Goal: Transaction & Acquisition: Book appointment/travel/reservation

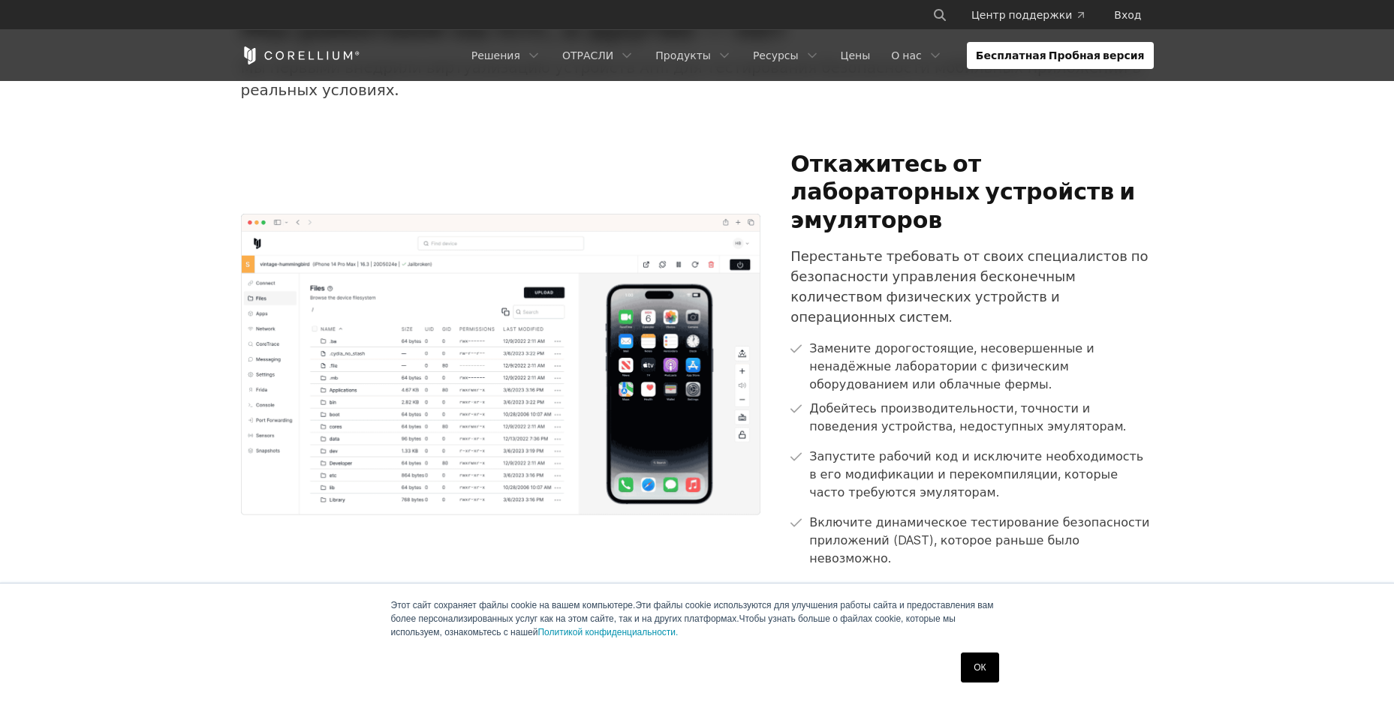
scroll to position [901, 0]
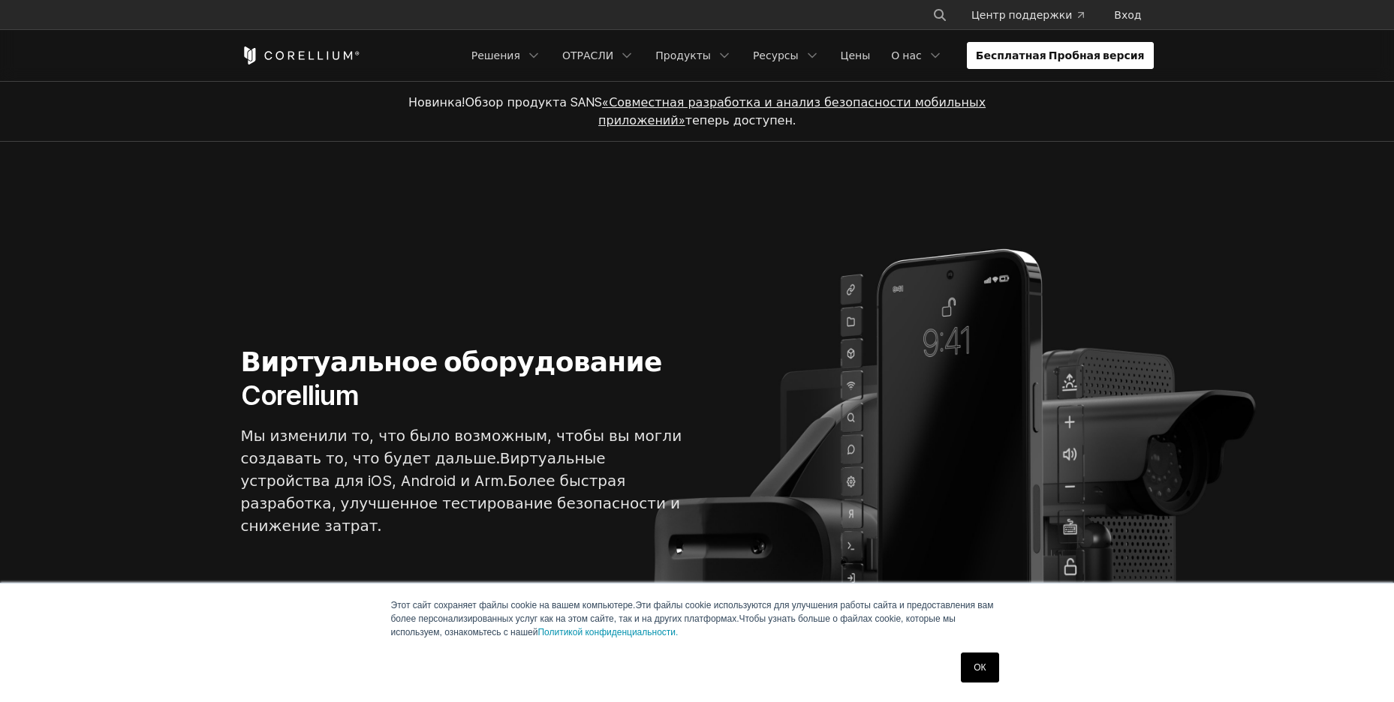
click at [1143, 59] on ya-tr-span "Бесплатная Пробная версия" at bounding box center [1060, 55] width 169 height 15
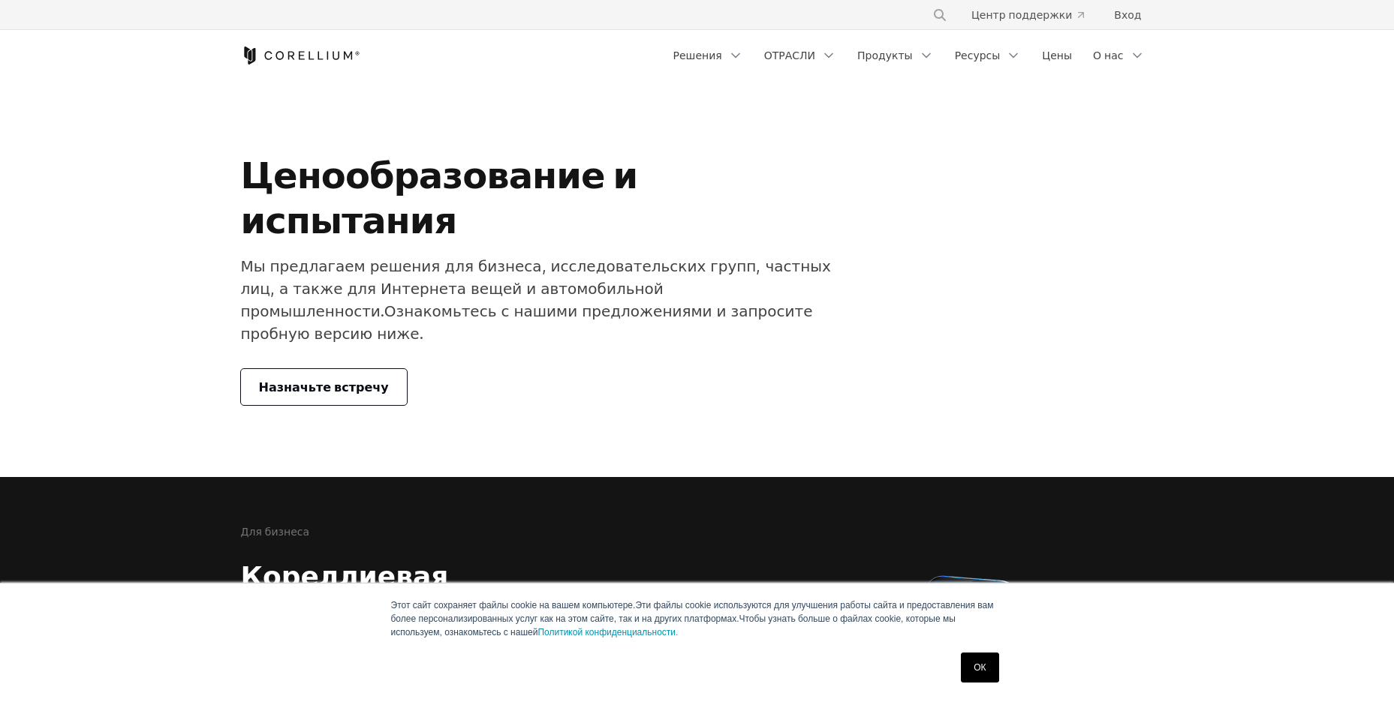
click at [319, 378] on ya-tr-span "Назначьте встречу" at bounding box center [324, 387] width 130 height 18
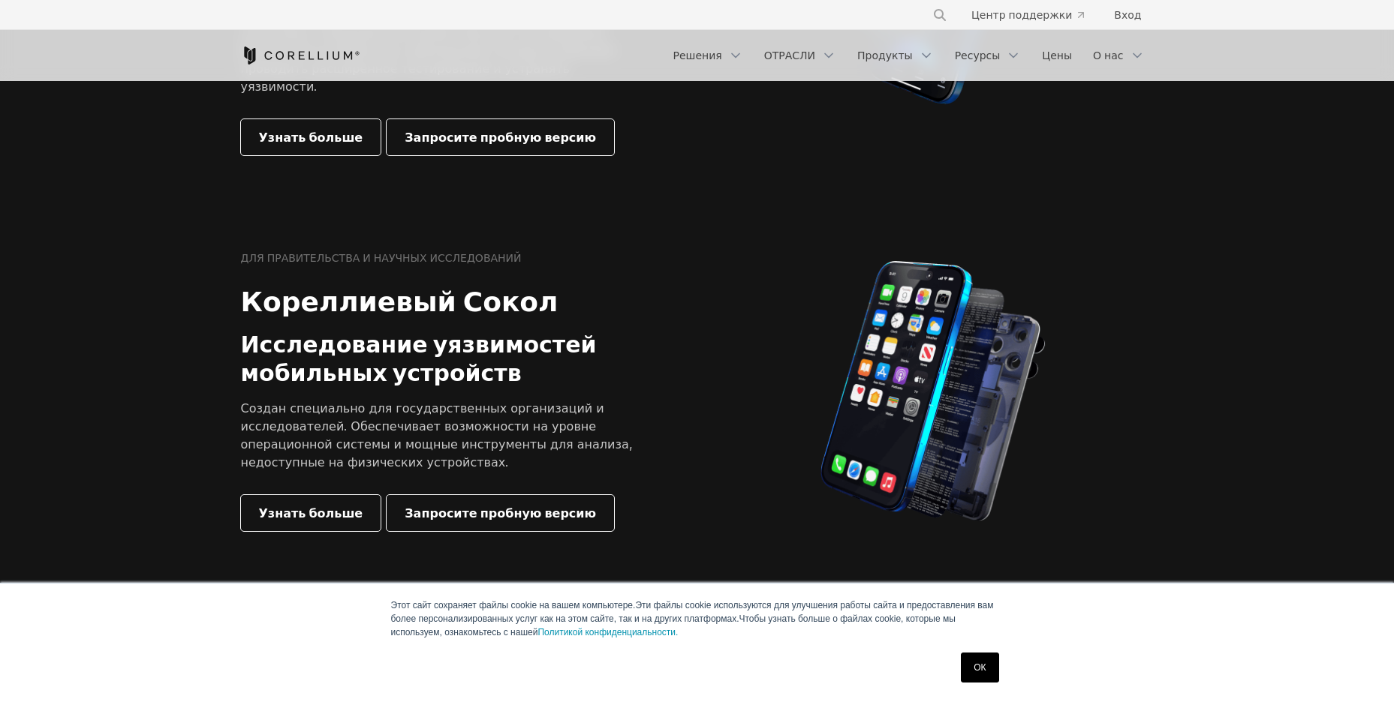
scroll to position [270, 0]
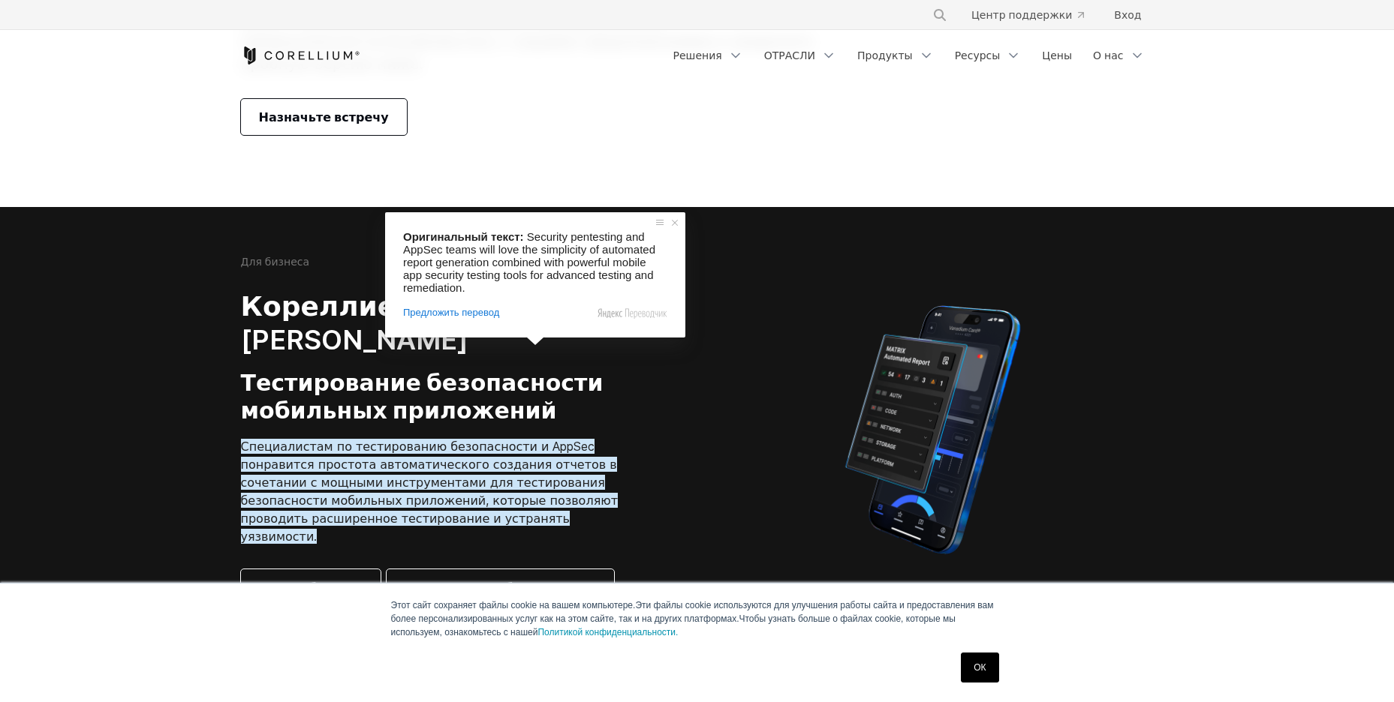
click at [833, 326] on img at bounding box center [933, 430] width 226 height 263
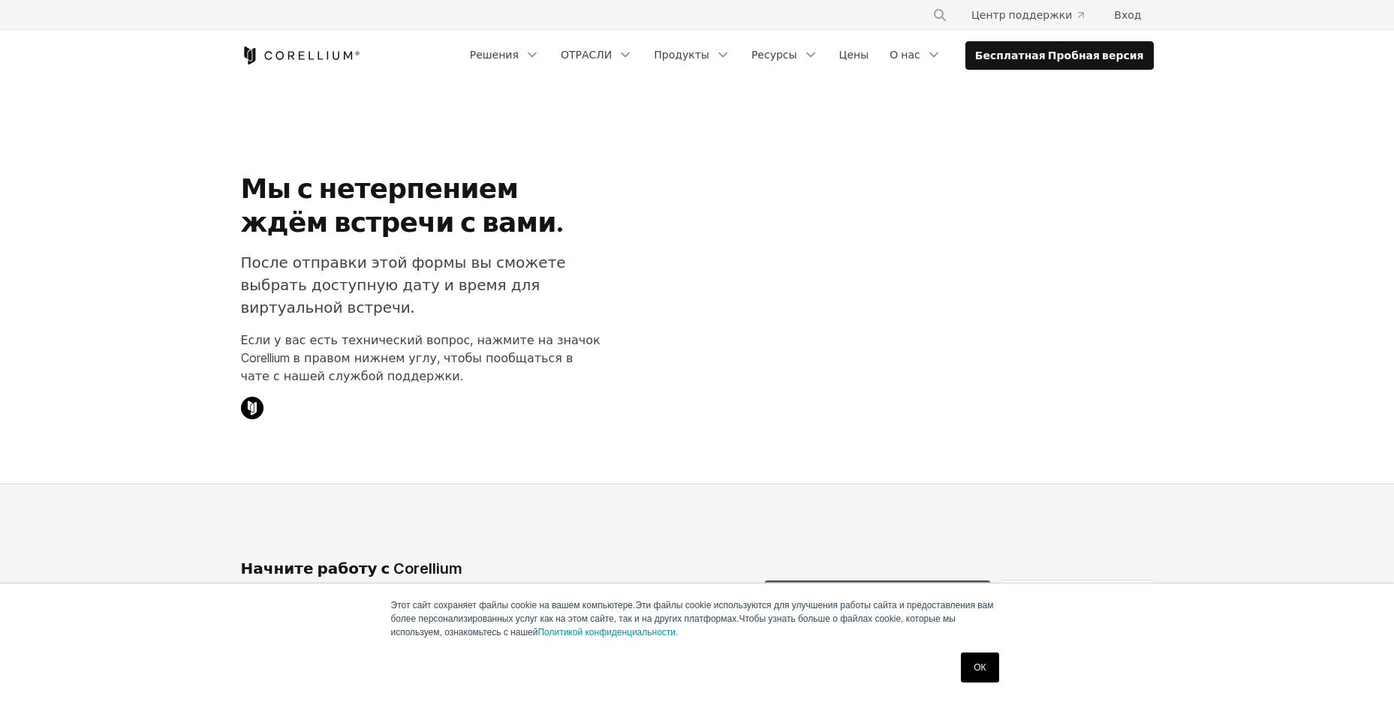
select select "**"
